Goal: Task Accomplishment & Management: Use online tool/utility

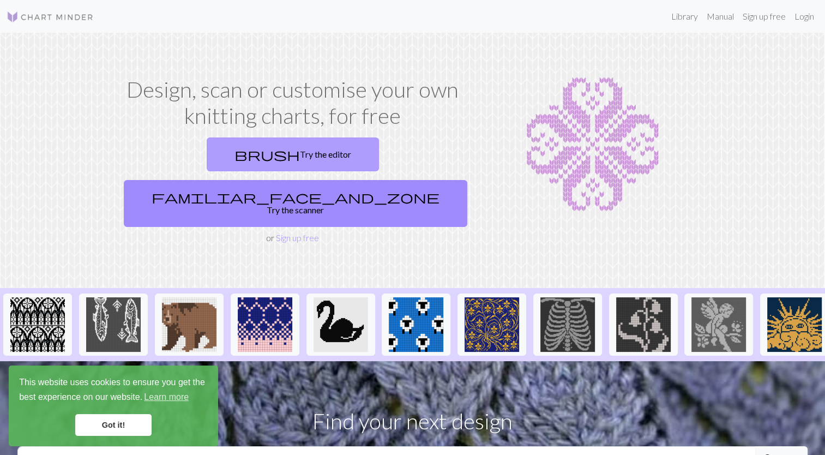
click at [219, 154] on link "brush Try the editor" at bounding box center [293, 154] width 172 height 34
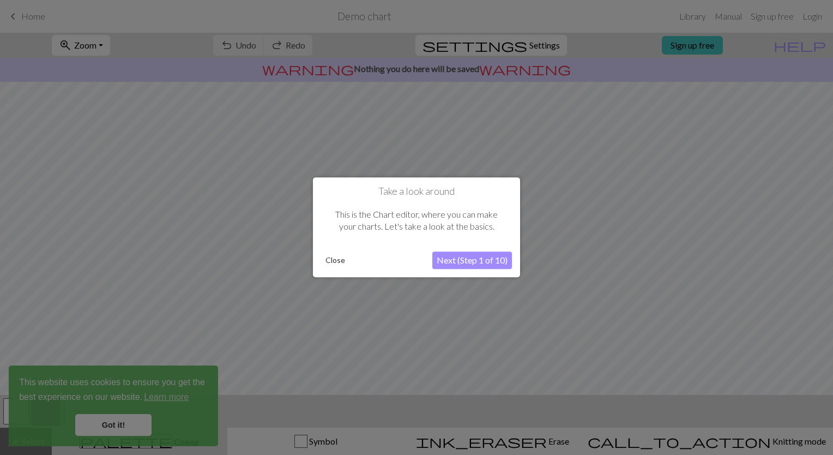
click at [341, 241] on div "This is the Chart editor, where you can make your charts. Let's take a look at …" at bounding box center [416, 220] width 191 height 46
click at [336, 262] on button "Close" at bounding box center [335, 260] width 28 height 16
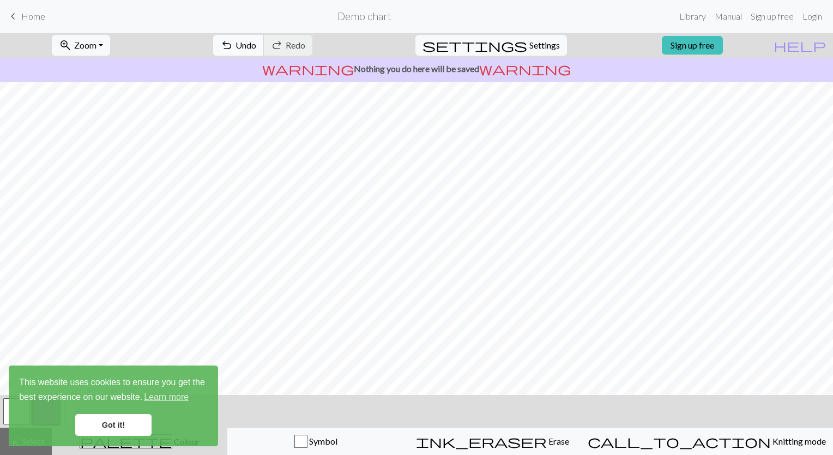
click at [233, 50] on span "undo" at bounding box center [226, 45] width 13 height 15
click at [117, 428] on link "Got it!" at bounding box center [113, 425] width 76 height 22
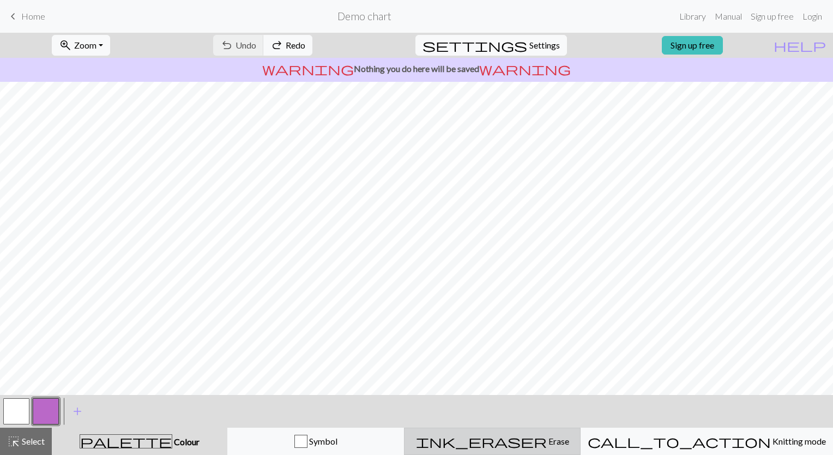
click at [528, 437] on span "ink_eraser" at bounding box center [481, 440] width 131 height 15
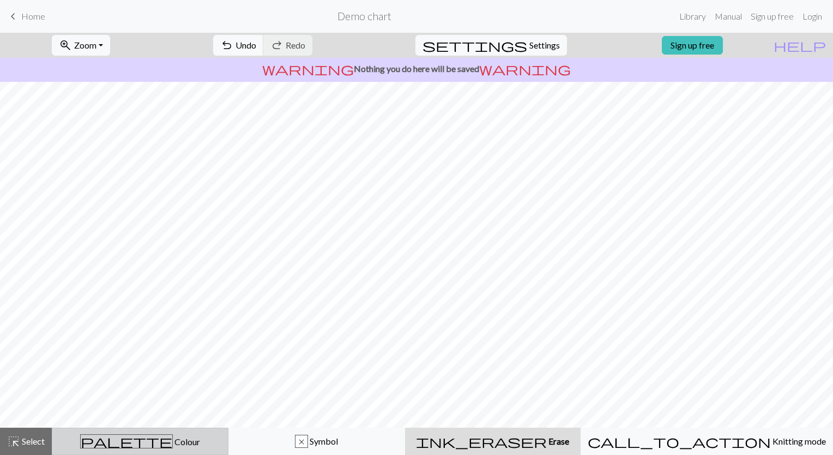
click at [173, 442] on span "Colour" at bounding box center [186, 441] width 27 height 10
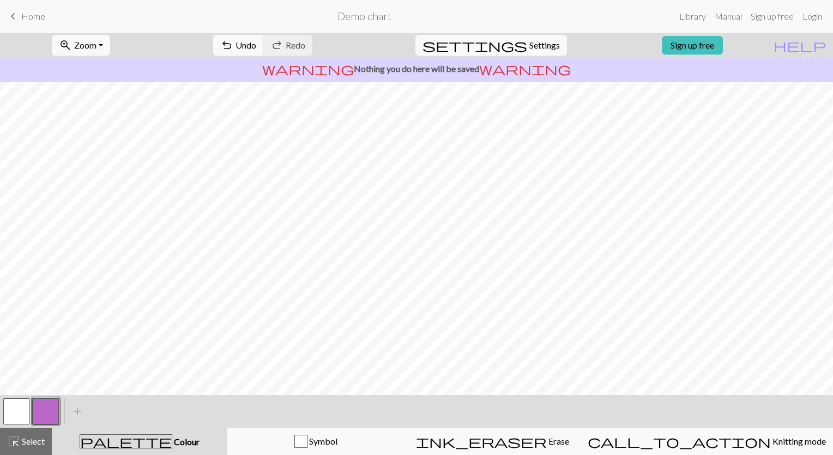
click at [14, 408] on button "button" at bounding box center [16, 411] width 26 height 26
click at [256, 50] on span "Undo" at bounding box center [245, 45] width 21 height 10
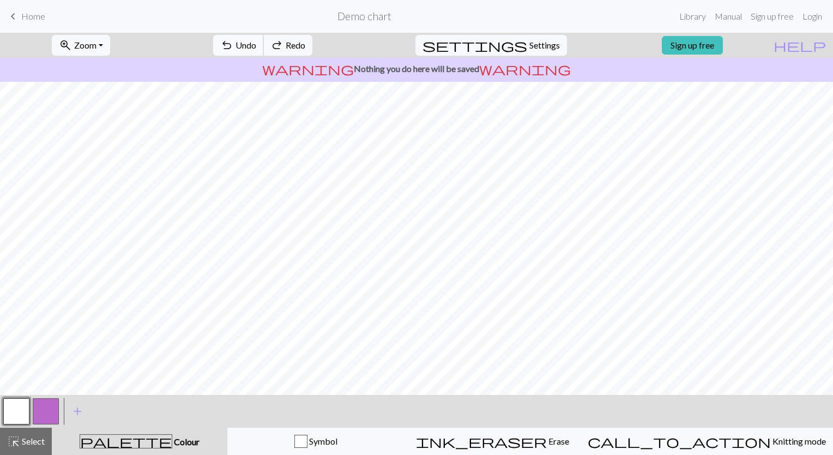
click at [256, 50] on span "Undo" at bounding box center [245, 45] width 21 height 10
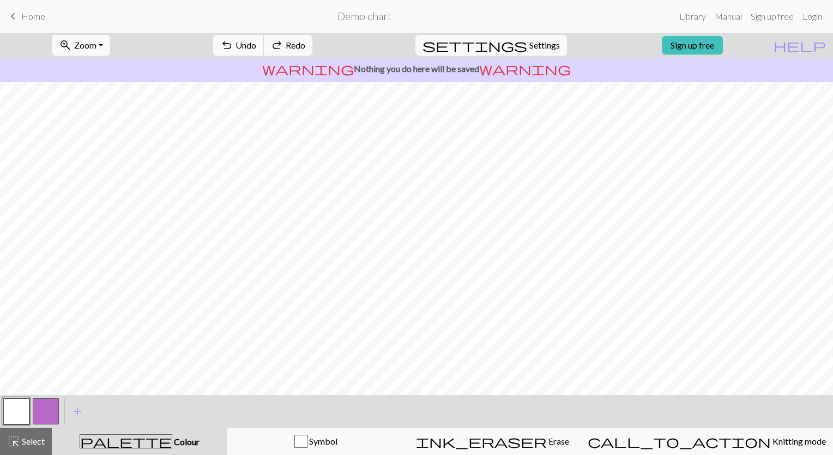
click at [256, 50] on span "Undo" at bounding box center [245, 45] width 21 height 10
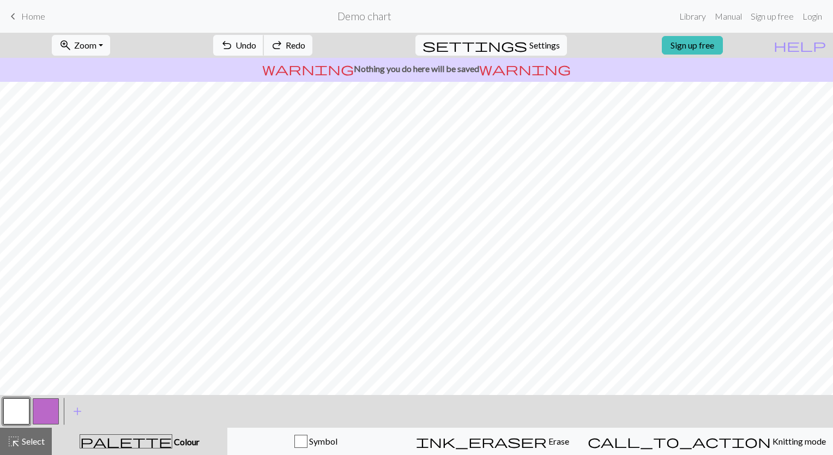
click at [256, 50] on span "Undo" at bounding box center [245, 45] width 21 height 10
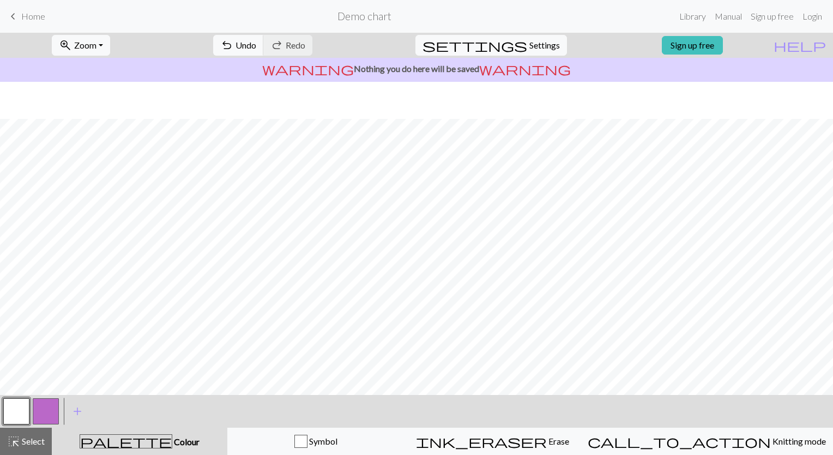
scroll to position [93, 0]
click at [720, 44] on link "Sign up free" at bounding box center [692, 45] width 61 height 19
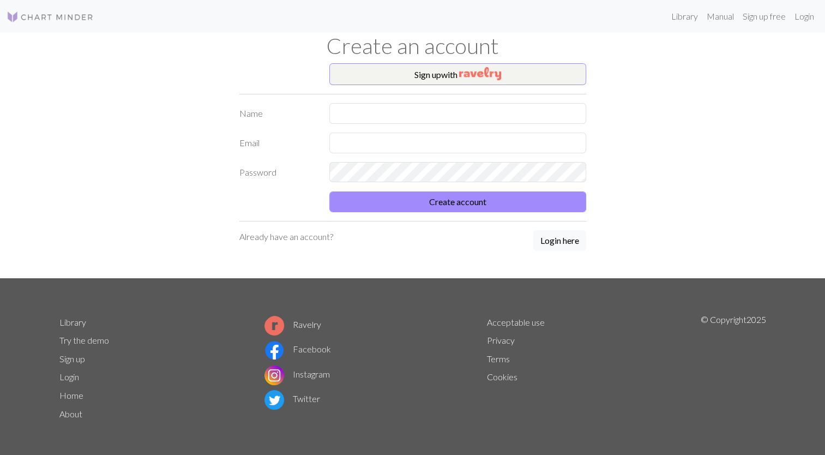
click at [358, 124] on form "Name Email Password Create account" at bounding box center [412, 157] width 347 height 109
click at [373, 118] on input "text" at bounding box center [457, 113] width 257 height 21
type input "[PERSON_NAME]"
click at [340, 140] on input "text" at bounding box center [457, 142] width 257 height 21
type input "[EMAIL_ADDRESS][DOMAIN_NAME]"
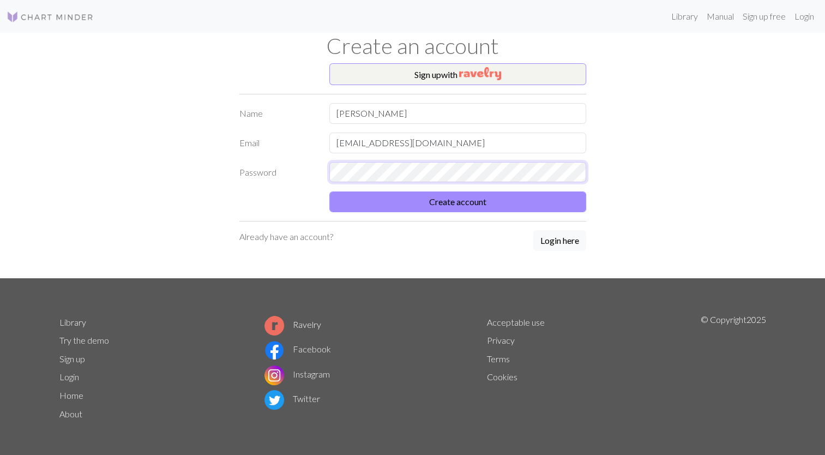
click at [329, 191] on button "Create account" at bounding box center [457, 201] width 257 height 21
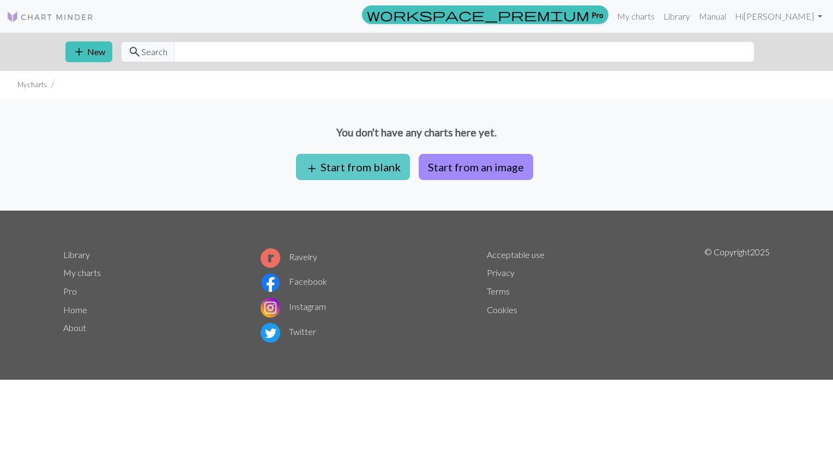
click at [371, 159] on button "add Start from blank" at bounding box center [353, 167] width 114 height 26
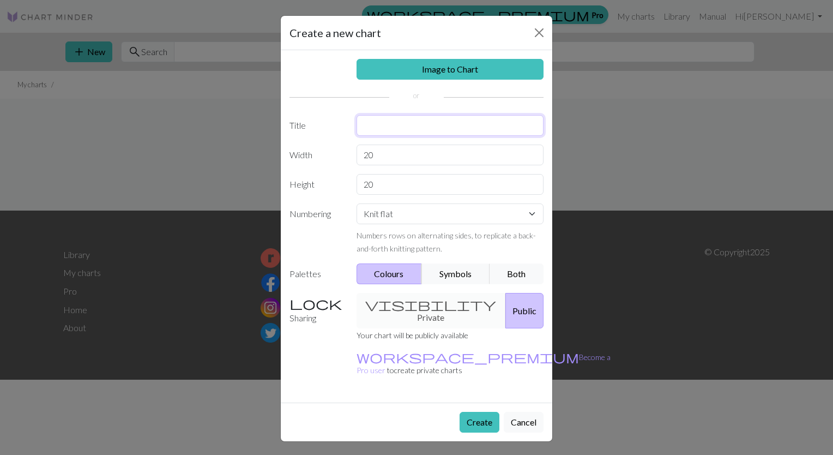
click at [401, 129] on input "text" at bounding box center [450, 125] width 188 height 21
type input "ADST Grade 8"
click at [408, 150] on input "20" at bounding box center [450, 154] width 188 height 21
type input "2"
type input "30"
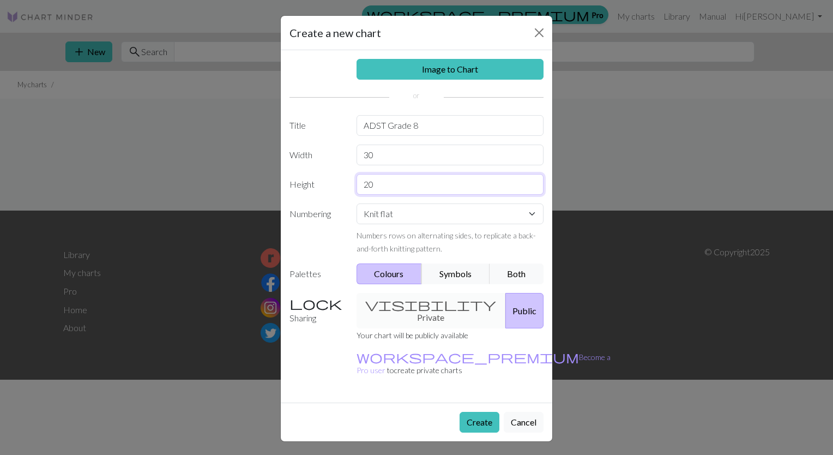
click at [406, 188] on input "20" at bounding box center [450, 184] width 188 height 21
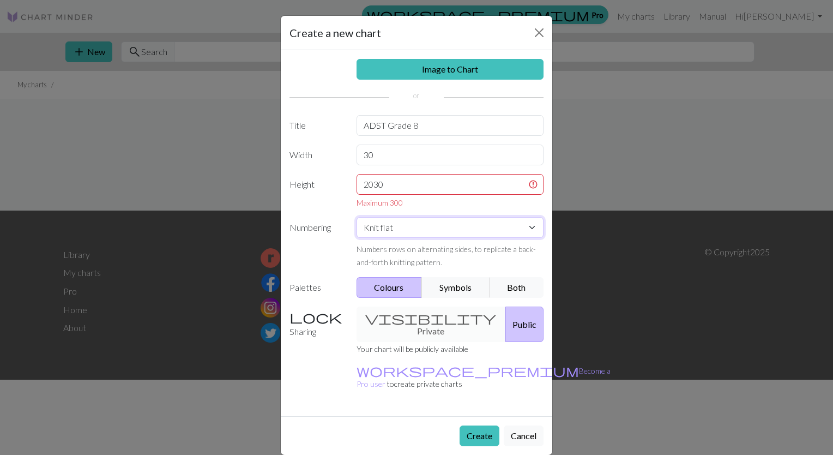
click at [415, 214] on div "Image to Chart Title ADST Grade 8 Width 30 Height 2030 Maximum 300 Numbering Kn…" at bounding box center [416, 233] width 271 height 366
click at [356, 217] on select "Knit flat Knit in the round Lace knitting Cross stitch" at bounding box center [450, 227] width 188 height 21
click at [482, 425] on button "Create" at bounding box center [480, 435] width 40 height 21
click at [406, 178] on input "2030" at bounding box center [450, 184] width 188 height 21
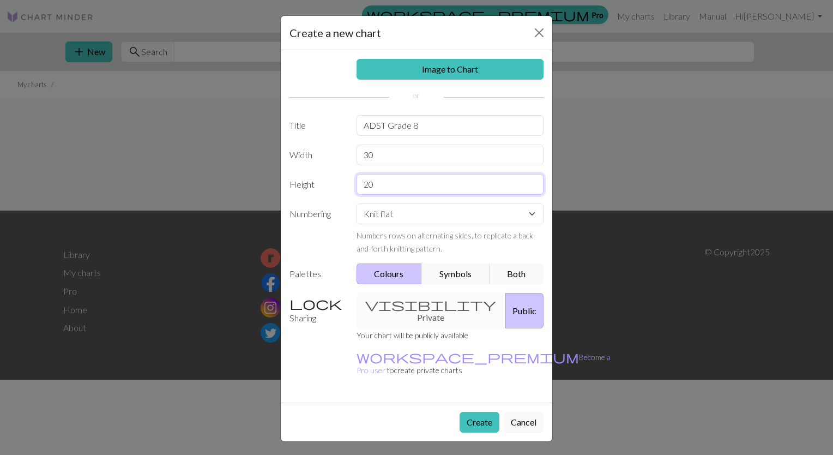
type input "2"
type input "30"
click at [484, 412] on button "Create" at bounding box center [480, 422] width 40 height 21
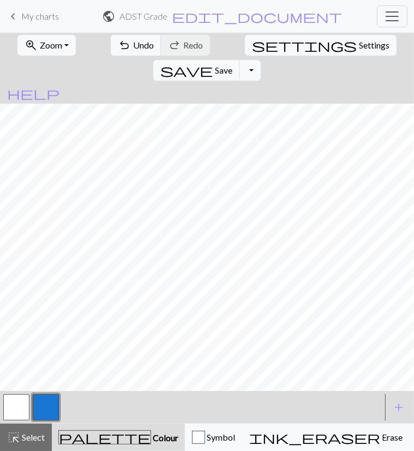
click at [46, 401] on button "button" at bounding box center [46, 407] width 26 height 26
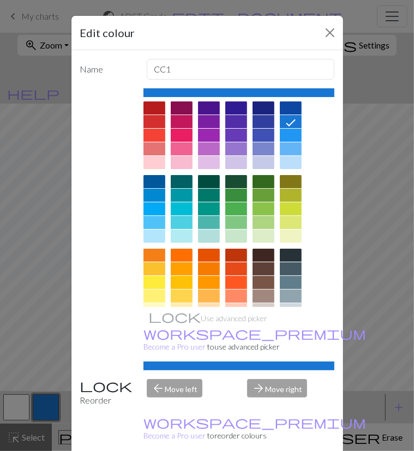
click at [228, 234] on div at bounding box center [236, 235] width 22 height 13
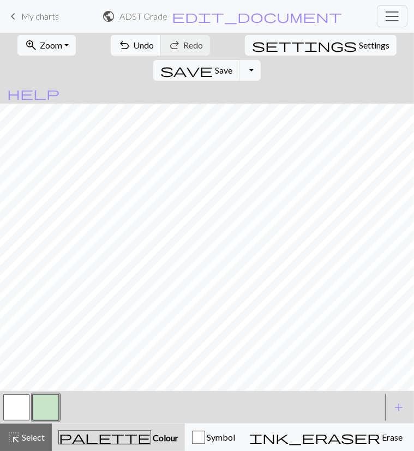
click at [8, 412] on button "button" at bounding box center [16, 407] width 26 height 26
click at [192, 440] on div "Symbol" at bounding box center [213, 437] width 43 height 13
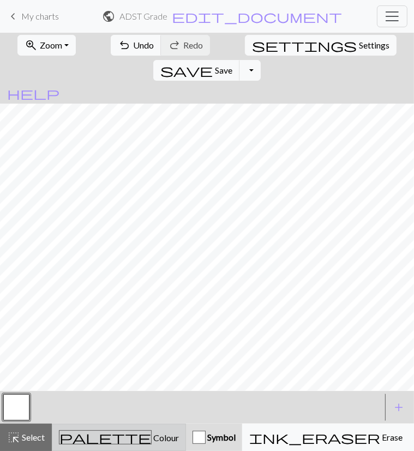
click at [152, 440] on span "Colour" at bounding box center [165, 437] width 27 height 10
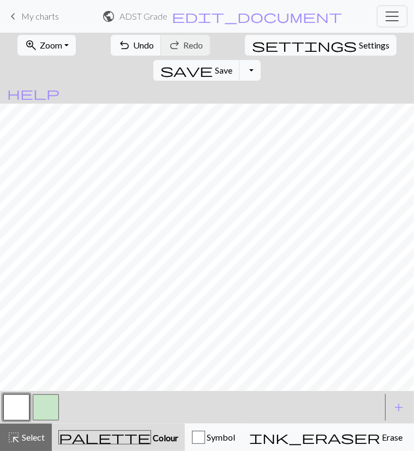
click at [20, 405] on button "button" at bounding box center [16, 407] width 26 height 26
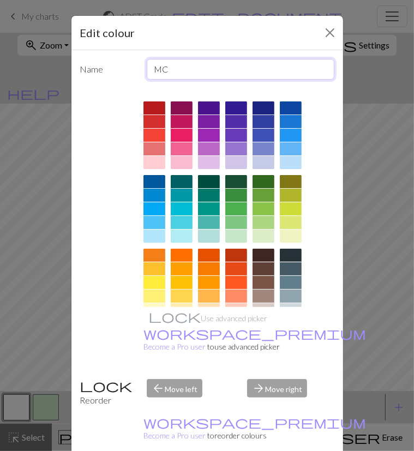
click at [200, 69] on input "MC" at bounding box center [241, 69] width 188 height 21
type input "M"
type input "f"
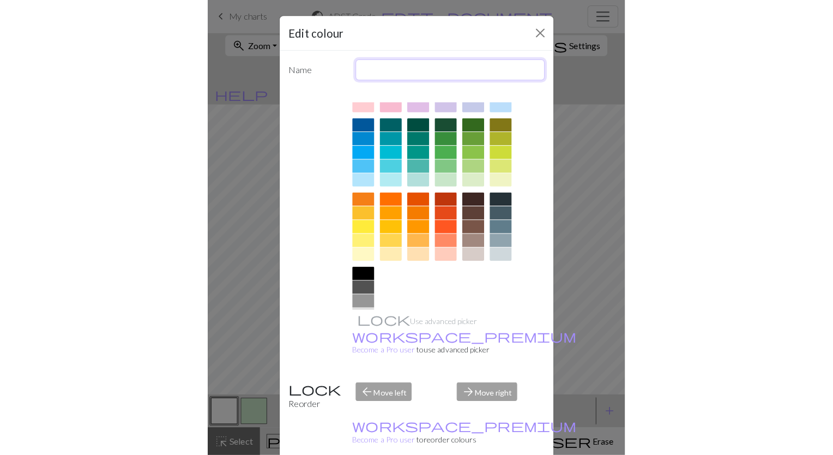
scroll to position [65, 0]
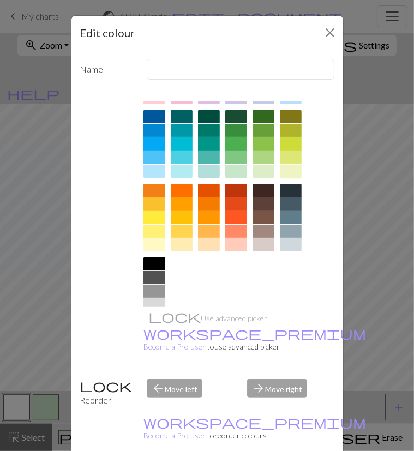
click at [283, 172] on div at bounding box center [291, 171] width 22 height 13
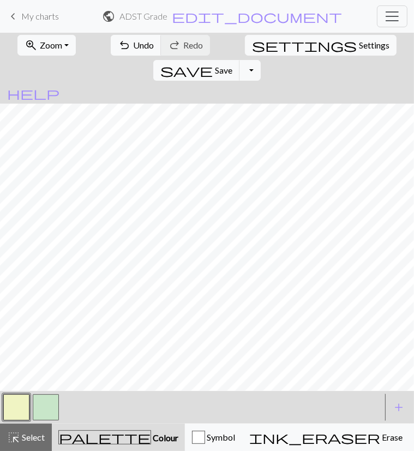
click at [78, 400] on div at bounding box center [192, 406] width 380 height 29
click at [16, 436] on span "highlight_alt" at bounding box center [13, 437] width 13 height 15
click at [64, 413] on div at bounding box center [192, 406] width 380 height 29
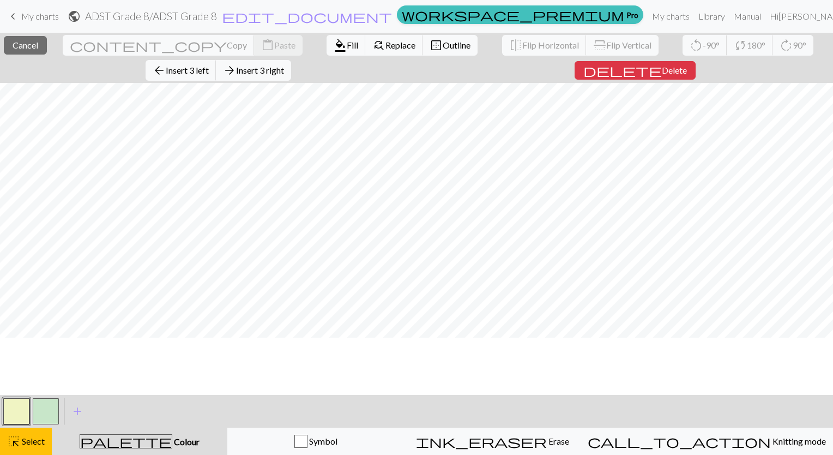
scroll to position [0, 0]
click at [76, 411] on span "add" at bounding box center [77, 410] width 13 height 15
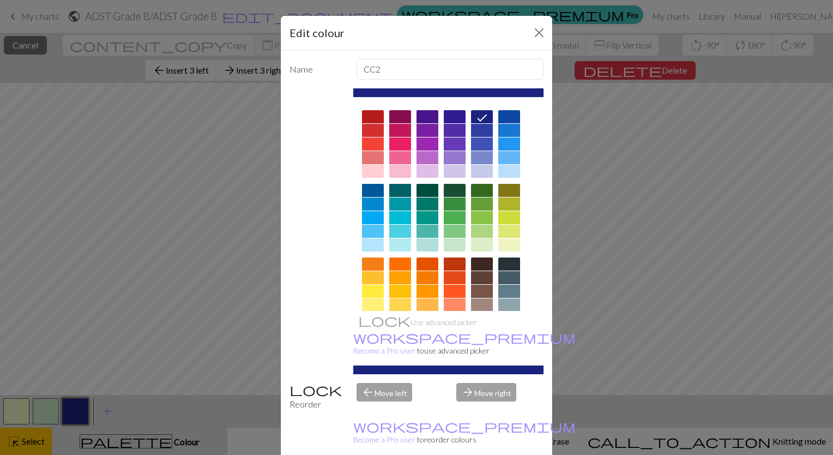
scroll to position [100, 0]
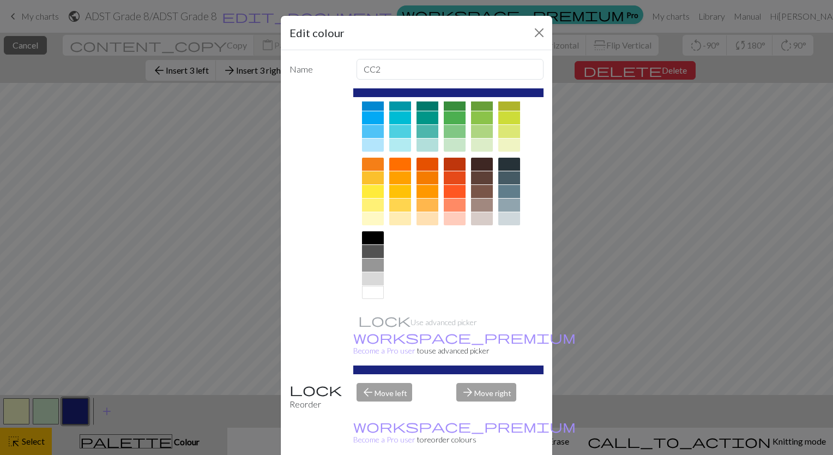
click at [363, 293] on div at bounding box center [373, 292] width 22 height 13
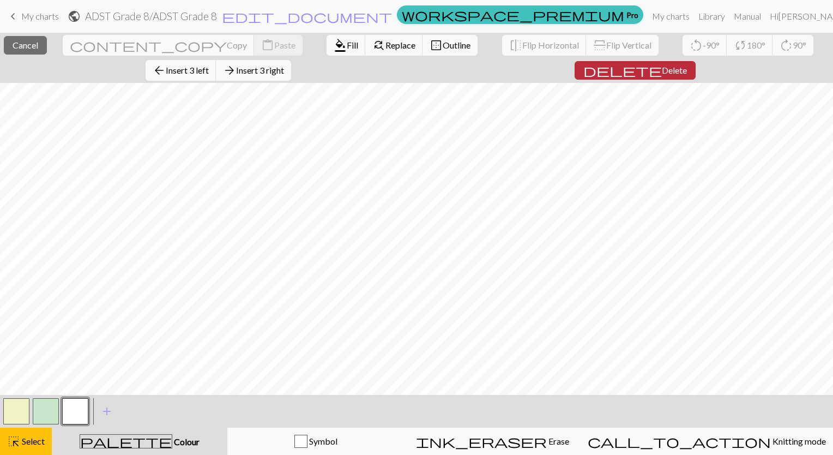
click at [583, 65] on span "delete" at bounding box center [622, 70] width 78 height 15
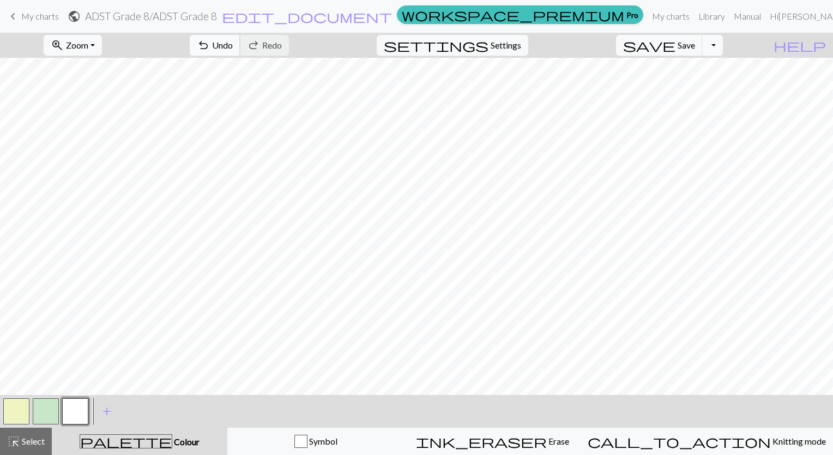
click at [240, 38] on button "undo Undo Undo" at bounding box center [215, 45] width 51 height 21
click at [240, 40] on button "undo Undo Undo" at bounding box center [215, 45] width 51 height 21
click at [233, 46] on span "Undo" at bounding box center [222, 45] width 21 height 10
